Goal: Task Accomplishment & Management: Manage account settings

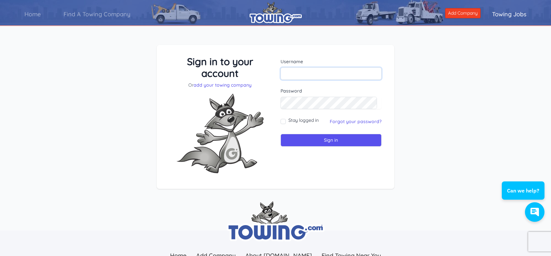
click at [322, 73] on input "text" at bounding box center [331, 73] width 101 height 12
type input "bbtowing@aol.com"
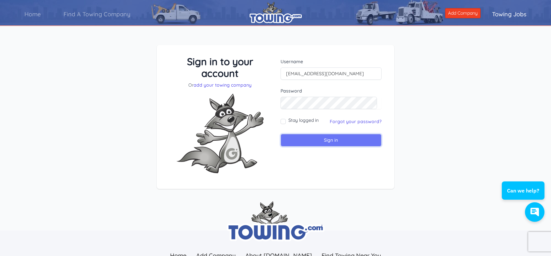
click at [342, 136] on input "Sign in" at bounding box center [331, 140] width 101 height 13
click at [321, 141] on input "Sign in" at bounding box center [331, 140] width 101 height 13
click at [283, 122] on input "Stay logged in" at bounding box center [283, 121] width 5 height 5
checkbox input "true"
click at [324, 141] on input "Sign in" at bounding box center [331, 140] width 101 height 13
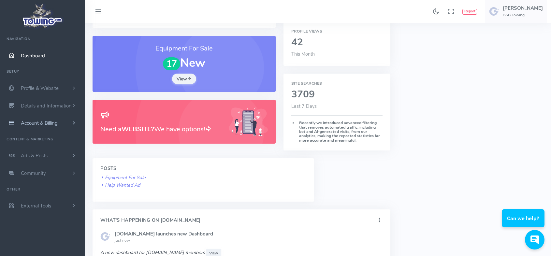
scroll to position [163, 0]
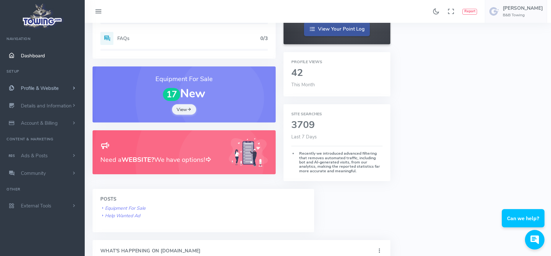
click at [38, 85] on span "Profile & Website" at bounding box center [40, 88] width 38 height 7
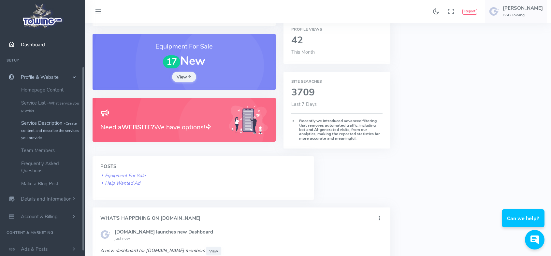
scroll to position [0, 0]
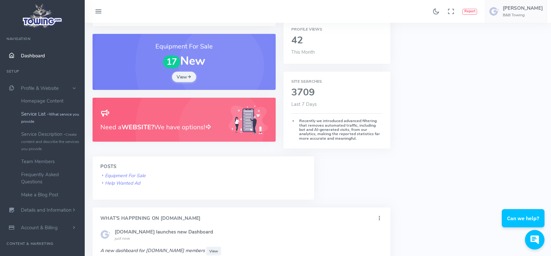
click at [38, 115] on link "Service List - What service you provide" at bounding box center [50, 118] width 68 height 20
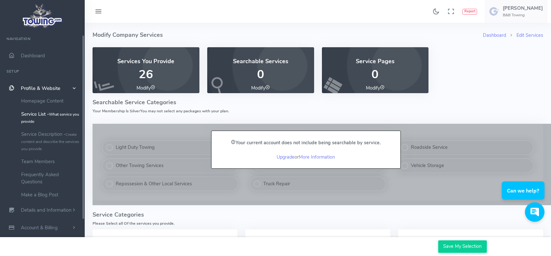
scroll to position [33, 0]
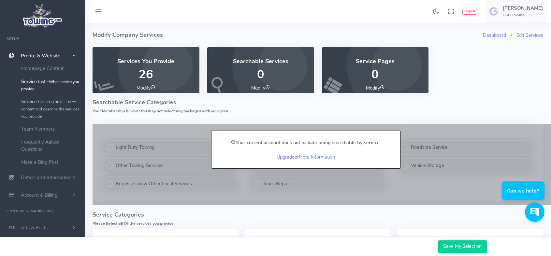
click at [34, 104] on link "Service Description - Create content and describe the services you provide" at bounding box center [50, 108] width 68 height 27
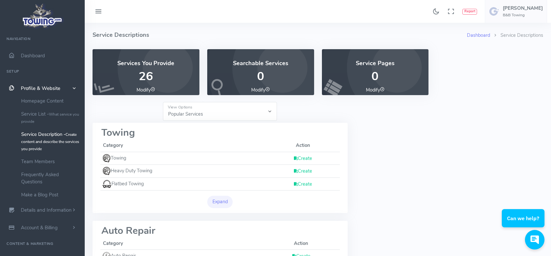
click at [309, 156] on link "Create" at bounding box center [302, 158] width 19 height 7
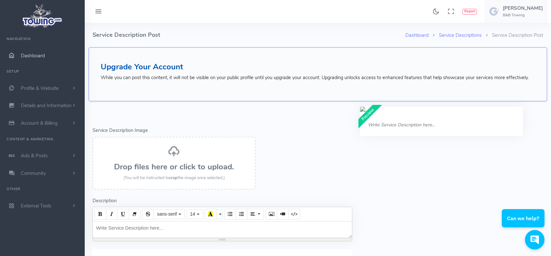
click at [36, 53] on span "Dashboard" at bounding box center [33, 55] width 24 height 7
